Goal: Transaction & Acquisition: Purchase product/service

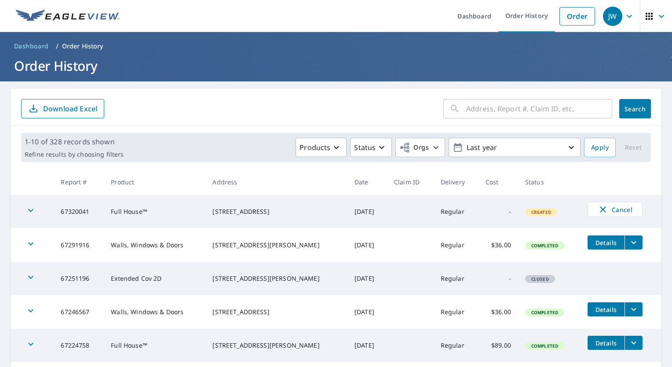
click at [560, 18] on link "Order" at bounding box center [578, 16] width 36 height 18
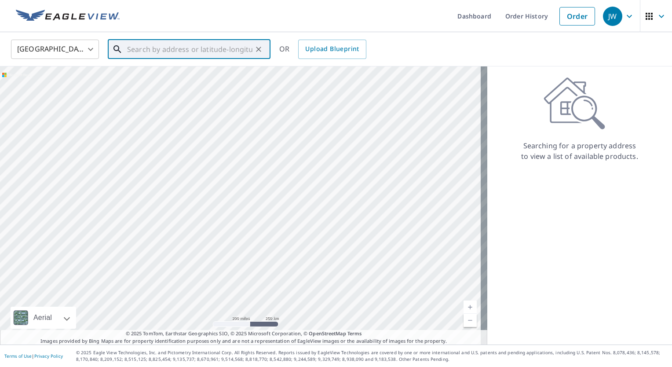
click at [215, 48] on input "text" at bounding box center [189, 49] width 125 height 25
paste input "[STREET_ADDRESS]"
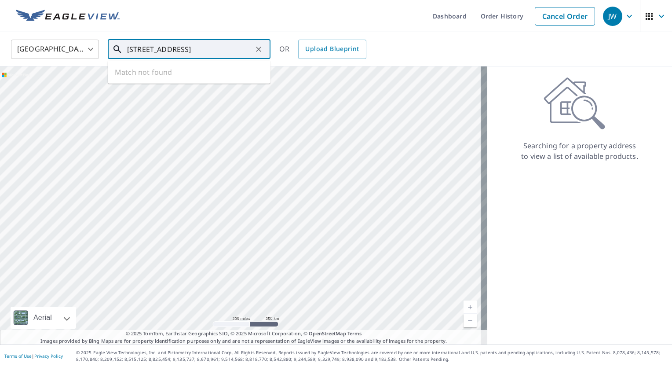
scroll to position [0, 35]
click at [223, 79] on span "[STREET_ADDRESS]" at bounding box center [194, 74] width 138 height 11
type input "[STREET_ADDRESS]"
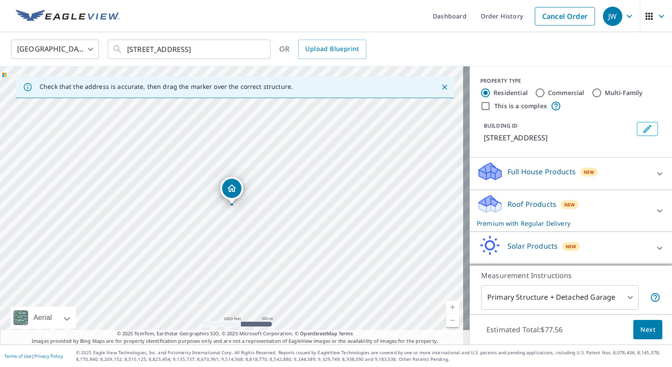
click at [527, 177] on p "Full House Products" at bounding box center [542, 171] width 68 height 11
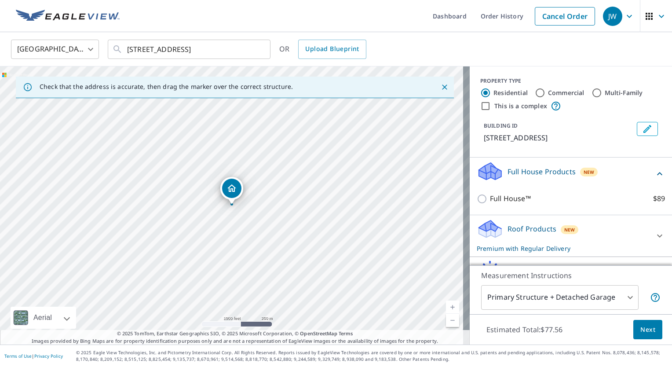
click at [543, 177] on p "Full House Products" at bounding box center [542, 171] width 68 height 11
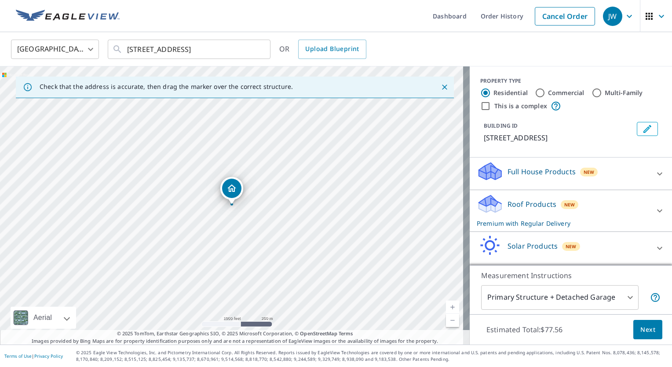
click at [508, 209] on p "Roof Products" at bounding box center [532, 204] width 49 height 11
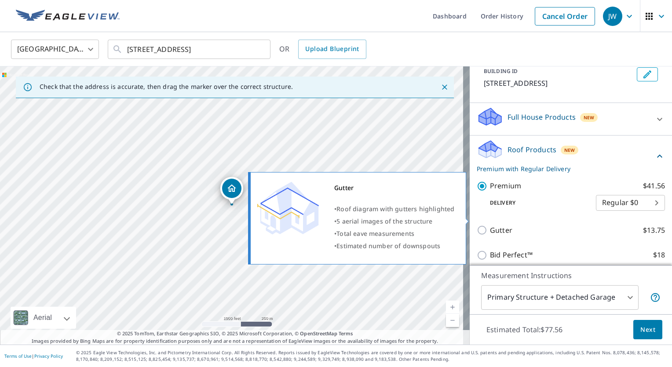
scroll to position [88, 0]
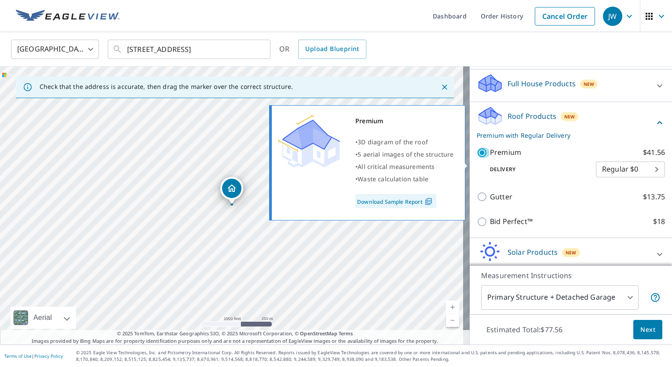
click at [477, 158] on input "Premium $41.56" at bounding box center [483, 152] width 13 height 11
checkbox input "false"
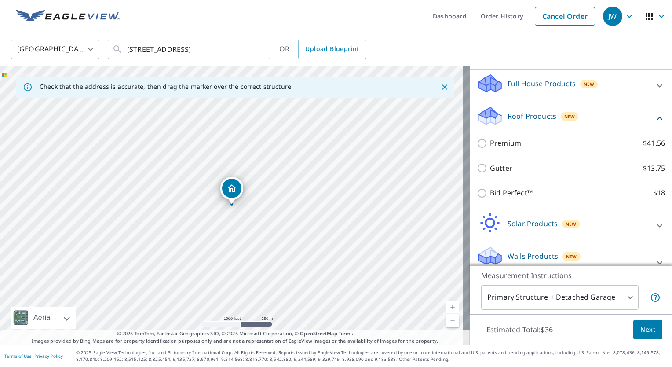
click at [527, 121] on p "Roof Products" at bounding box center [532, 116] width 49 height 11
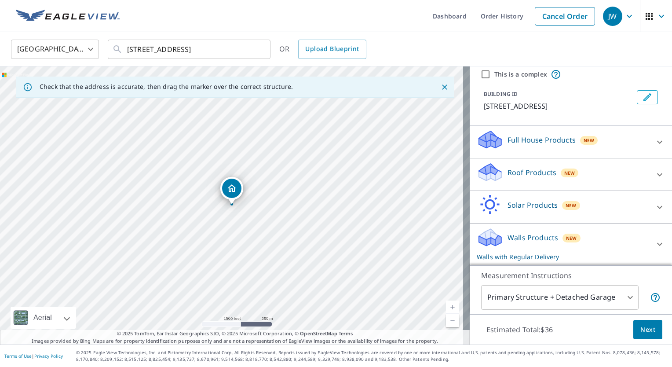
scroll to position [41, 0]
click at [509, 226] on div "Walls Products New Walls with Regular Delivery Walls, Windows & Doors $36 Walls…" at bounding box center [571, 244] width 202 height 42
drag, startPoint x: 514, startPoint y: 236, endPoint x: 521, endPoint y: 222, distance: 16.1
click at [514, 235] on p "Walls Products" at bounding box center [533, 237] width 51 height 11
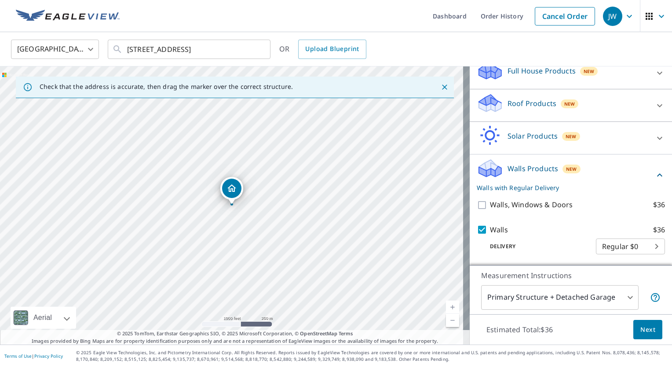
scroll to position [110, 0]
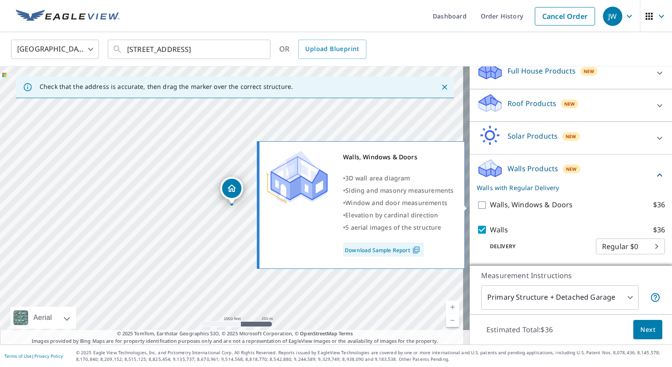
click at [504, 208] on p "Walls, Windows & Doors" at bounding box center [531, 204] width 83 height 11
click at [490, 208] on input "Walls, Windows & Doors $36" at bounding box center [483, 205] width 13 height 11
checkbox input "true"
checkbox input "false"
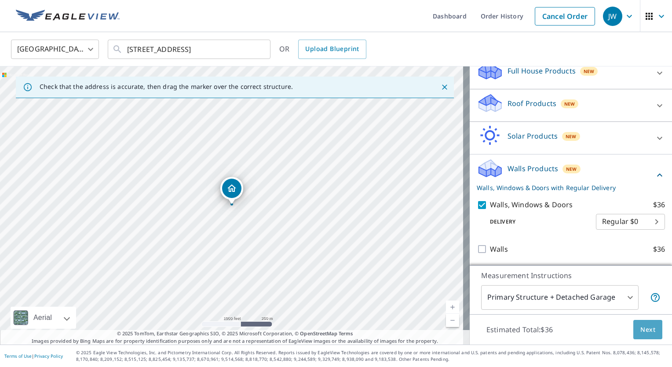
click at [645, 327] on span "Next" at bounding box center [647, 329] width 15 height 11
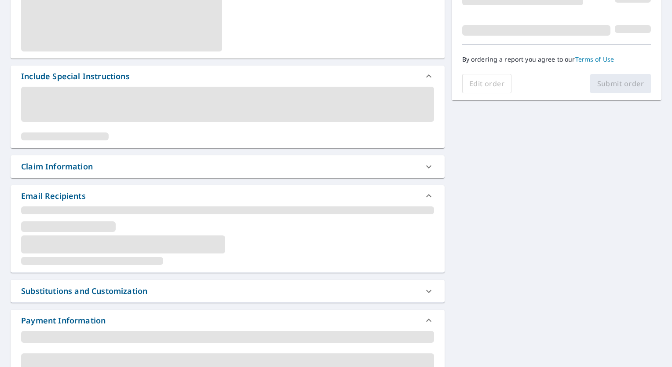
scroll to position [182, 0]
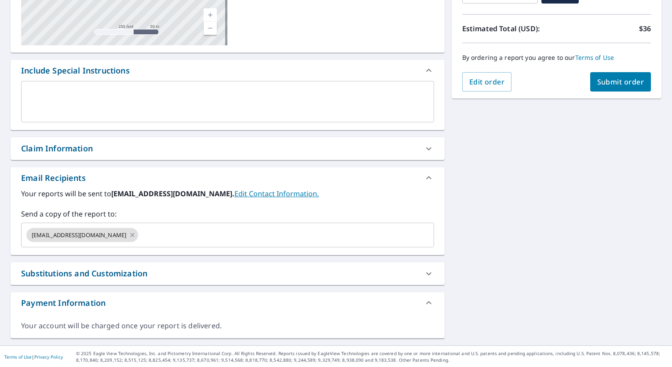
click at [134, 234] on div "[EMAIL_ADDRESS][DOMAIN_NAME]" at bounding box center [82, 235] width 112 height 14
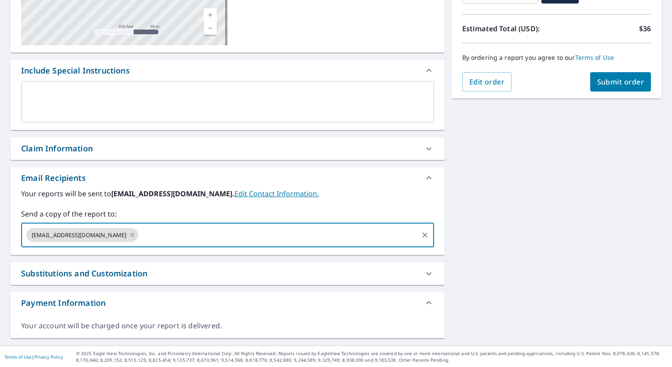
click at [129, 234] on icon at bounding box center [132, 235] width 7 height 10
click at [132, 233] on input "text" at bounding box center [221, 235] width 392 height 17
type input "[EMAIL_ADDRESS][DOMAIN_NAME]"
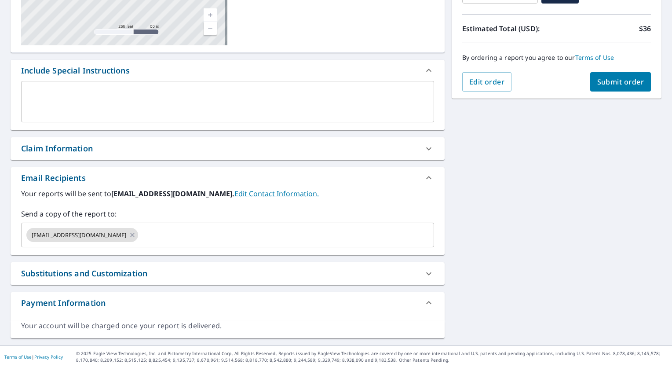
click at [123, 143] on div "Claim Information" at bounding box center [219, 149] width 397 height 12
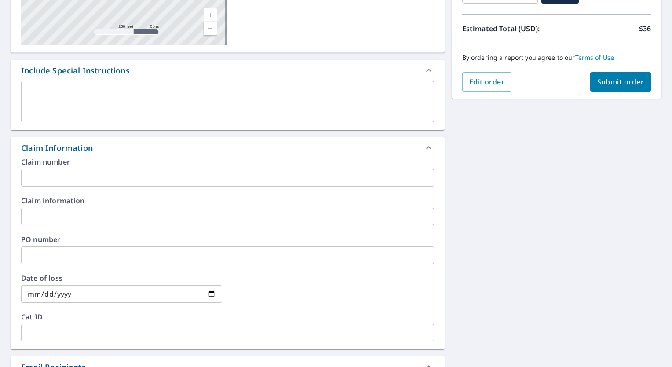
click at [115, 256] on input "text" at bounding box center [227, 255] width 413 height 18
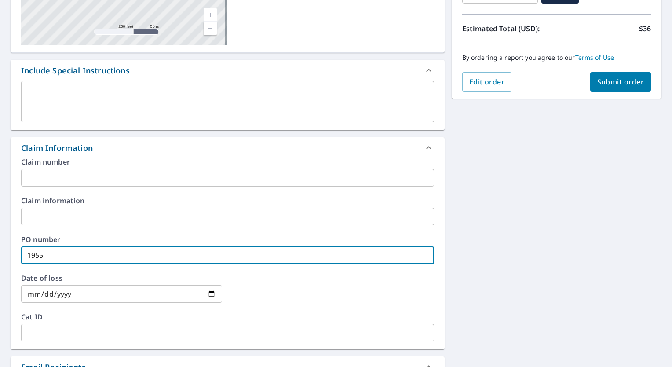
type input "1955"
click at [114, 223] on input "text" at bounding box center [227, 217] width 413 height 18
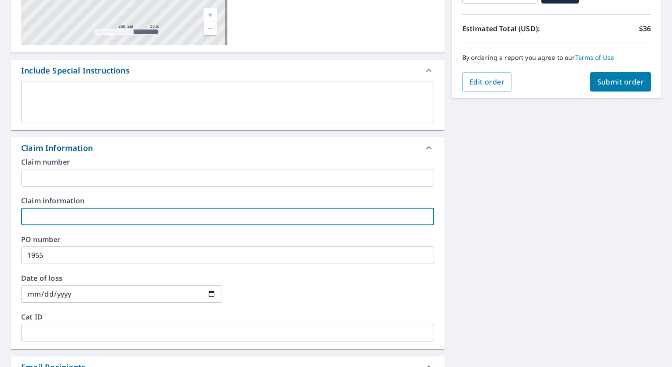
paste input "[PERSON_NAME]"
type input "[PERSON_NAME]"
click at [633, 78] on span "Submit order" at bounding box center [620, 82] width 47 height 10
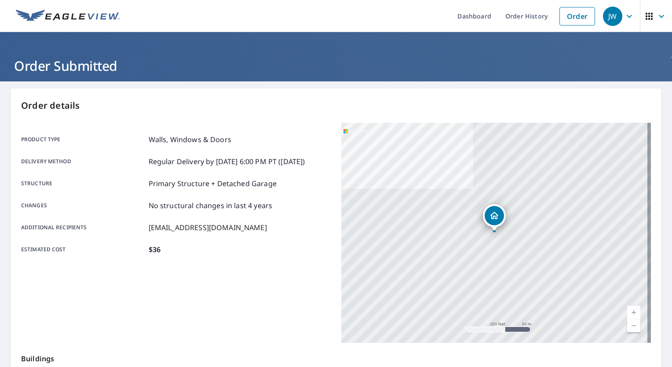
click at [527, 15] on link "Order History" at bounding box center [526, 16] width 57 height 32
